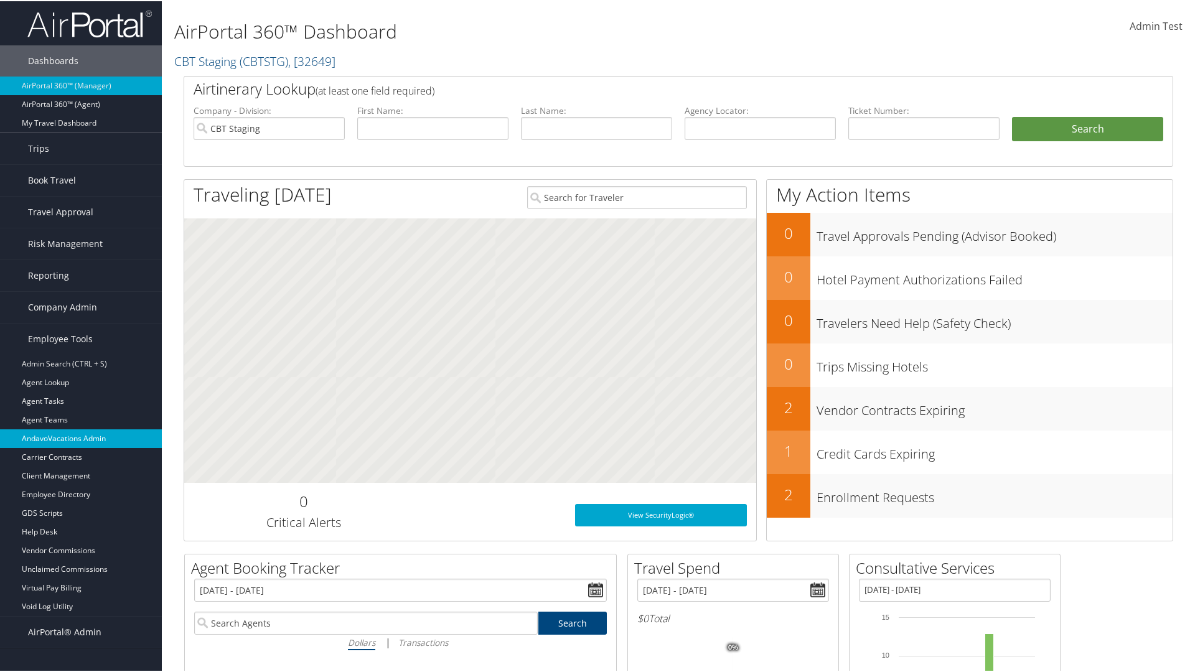
click at [81, 438] on link "AndavoVacations Admin" at bounding box center [81, 437] width 162 height 19
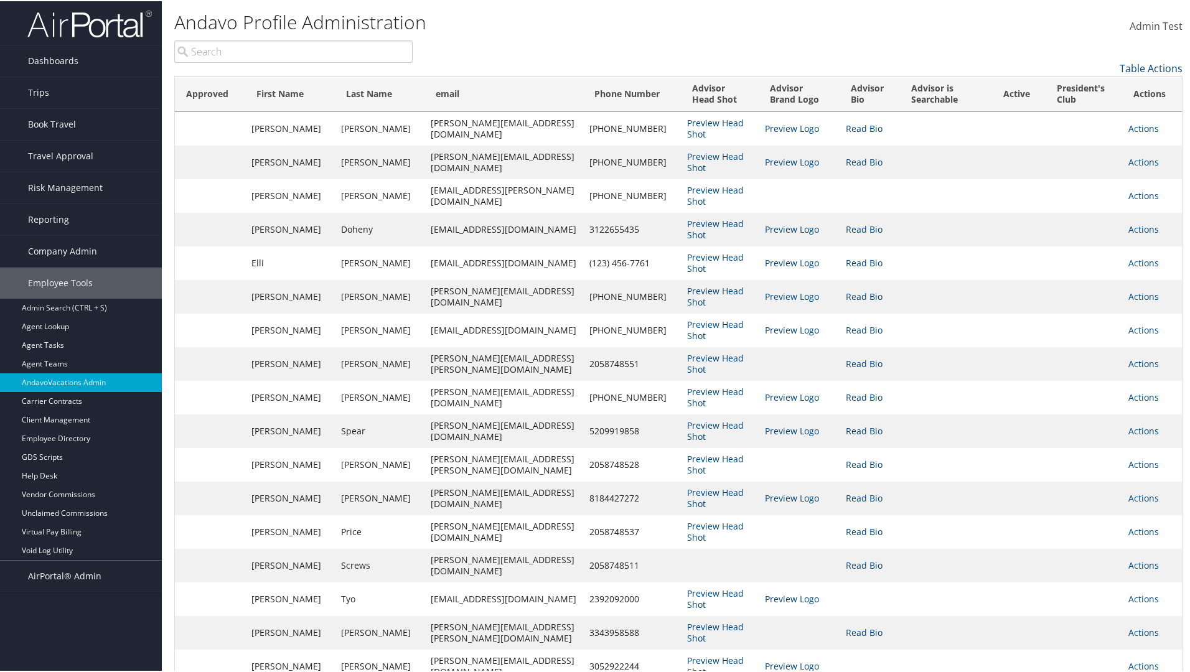
click at [293, 50] on input "search" at bounding box center [293, 50] width 238 height 22
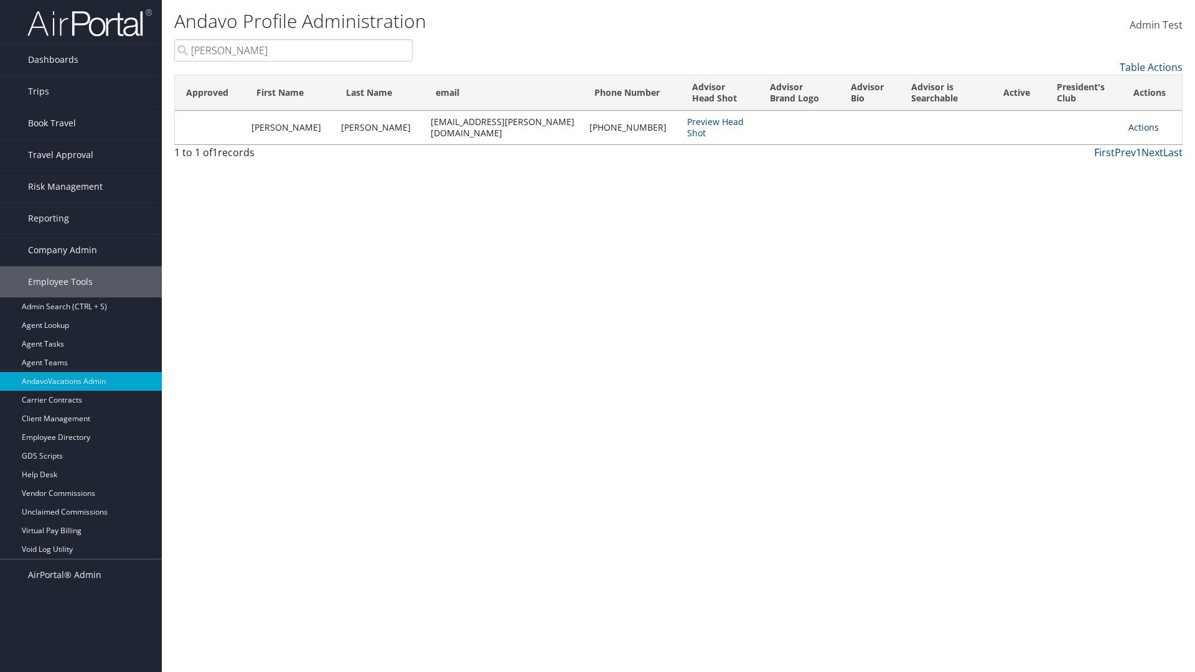
type input "[PERSON_NAME]"
click at [1136, 127] on link "Actions" at bounding box center [1144, 127] width 31 height 12
click at [1081, 230] on link "Add to President's Club" at bounding box center [1083, 230] width 136 height 21
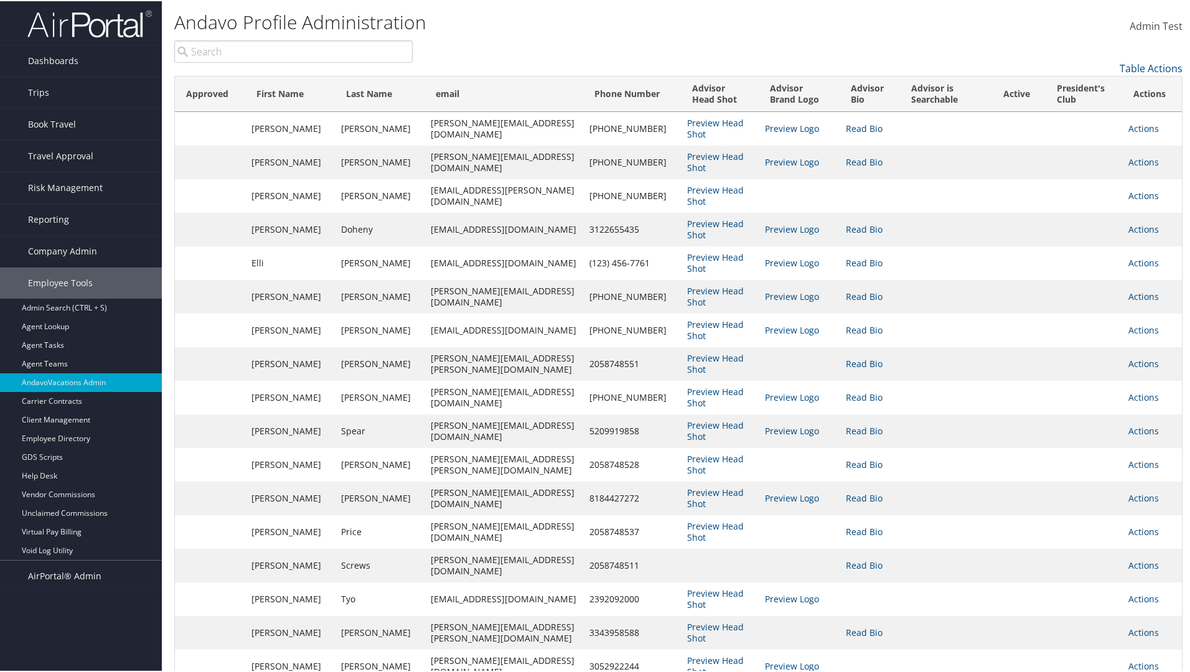
click at [293, 50] on input "search" at bounding box center [293, 50] width 238 height 22
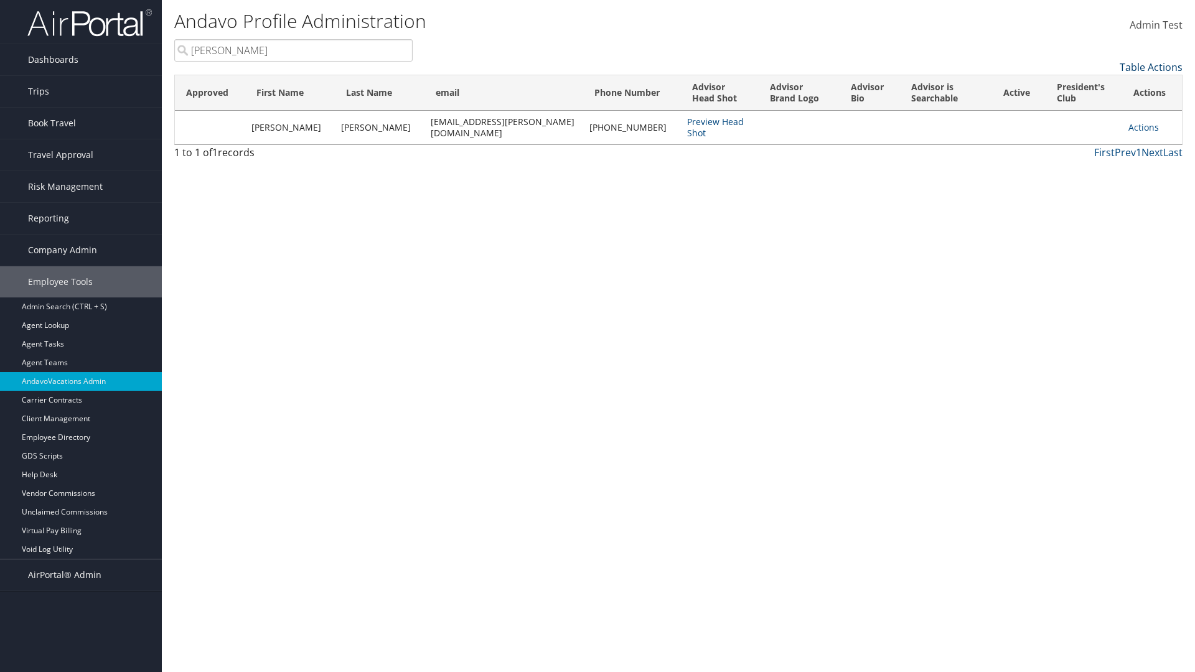
type input "[PERSON_NAME]"
click at [1149, 70] on link "Table Actions" at bounding box center [1151, 67] width 63 height 14
click at [1034, 178] on div at bounding box center [597, 336] width 1195 height 672
click at [1132, 128] on link "Actions" at bounding box center [1144, 127] width 31 height 12
click at [926, 223] on div "Andavo Profile Administration Admin Test Admin Test My Settings Travel Agency C…" at bounding box center [678, 336] width 1033 height 672
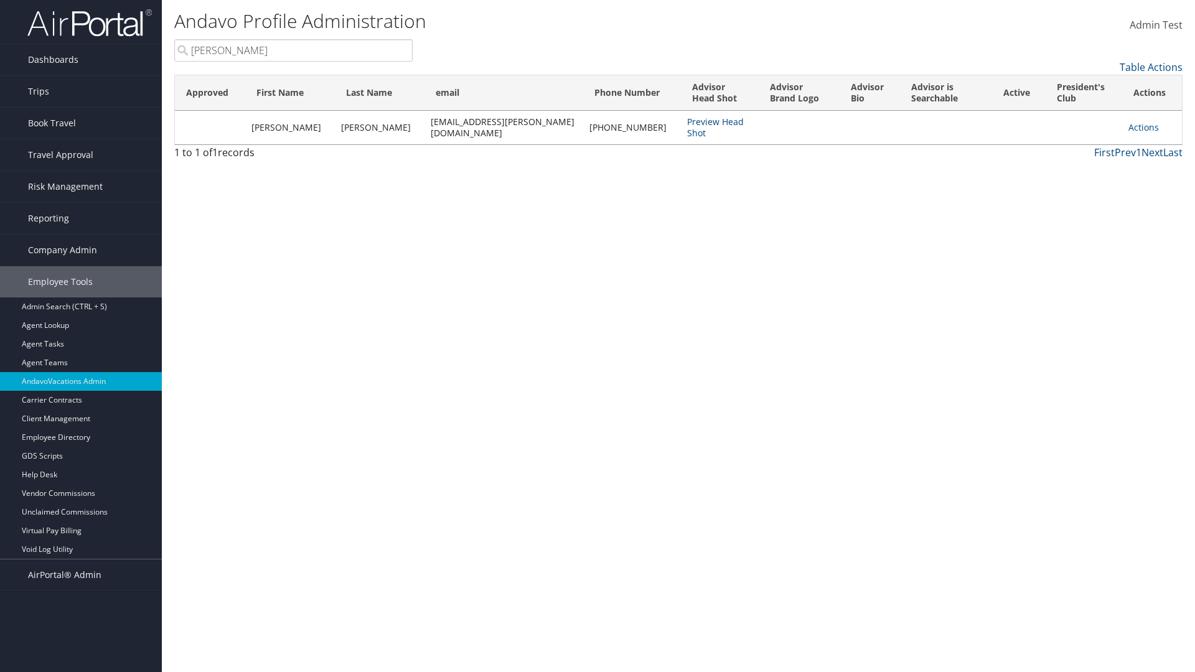
click at [1047, 133] on td at bounding box center [1084, 128] width 77 height 34
